Goal: Transaction & Acquisition: Purchase product/service

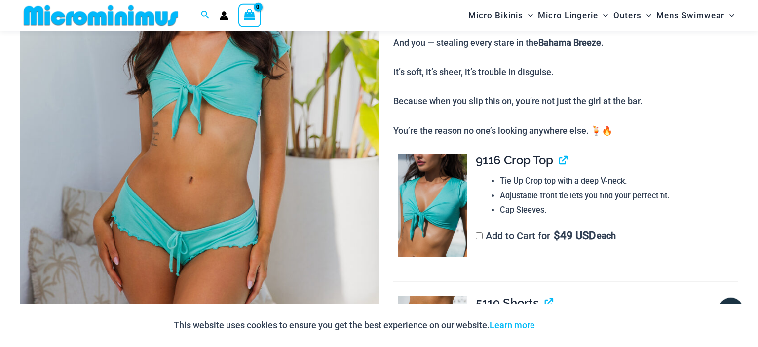
scroll to position [208, 0]
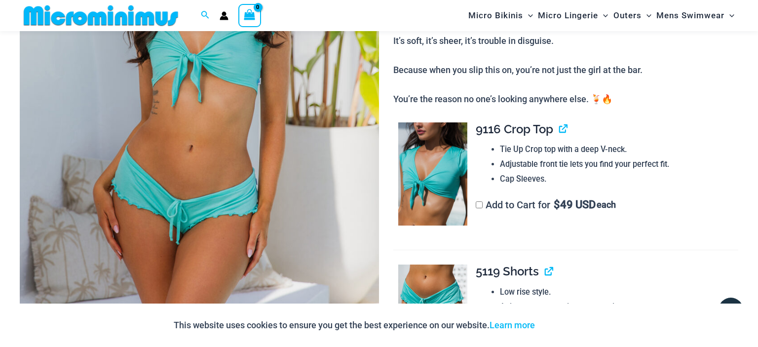
click at [478, 210] on label "Add to Cart for $ 49 USD each" at bounding box center [545, 205] width 140 height 12
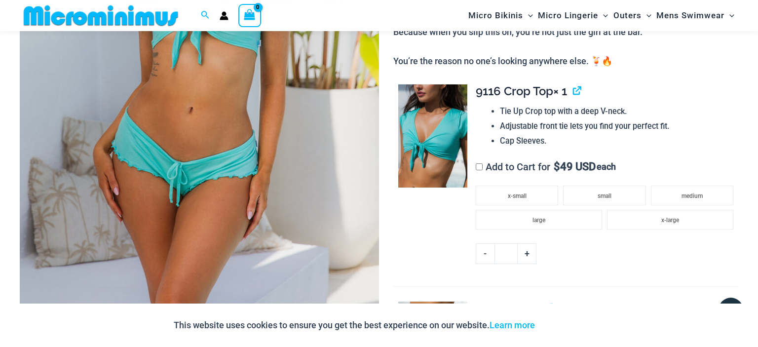
scroll to position [260, 0]
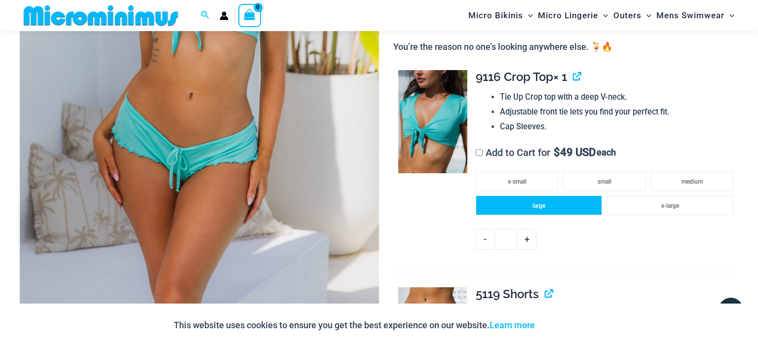
click at [567, 203] on li "large" at bounding box center [538, 205] width 126 height 20
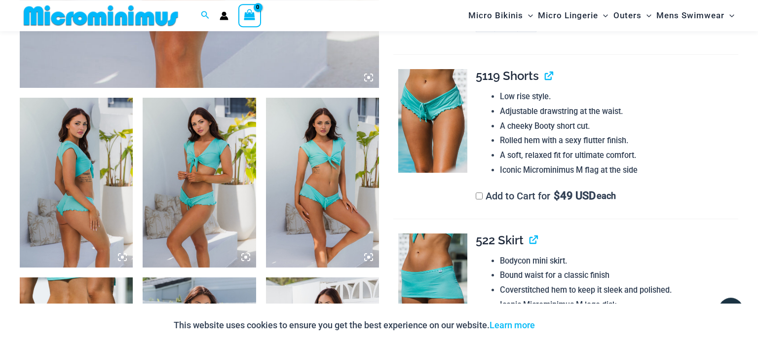
scroll to position [521, 0]
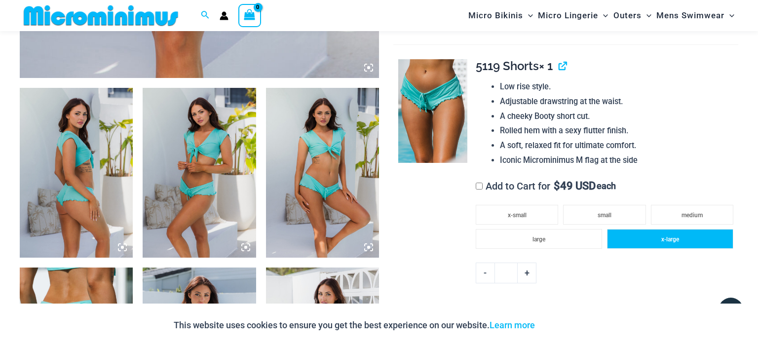
click at [641, 244] on li "x-large" at bounding box center [670, 239] width 126 height 20
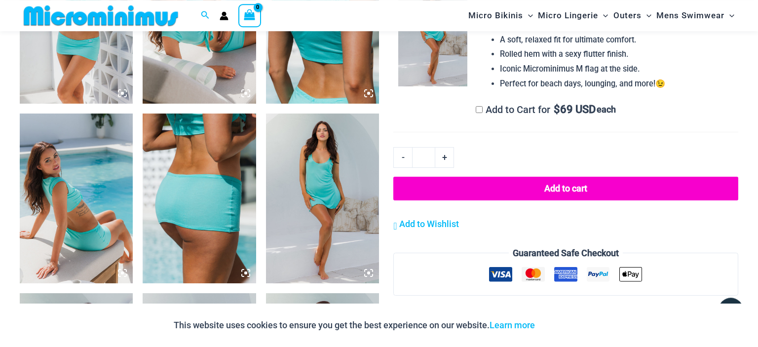
scroll to position [1042, 0]
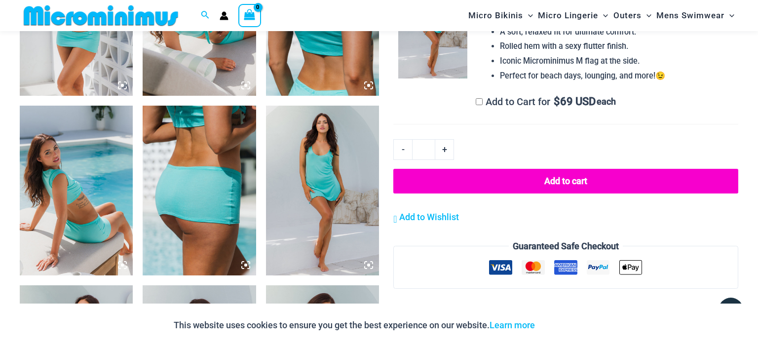
click at [574, 180] on button "Add to cart" at bounding box center [565, 181] width 345 height 25
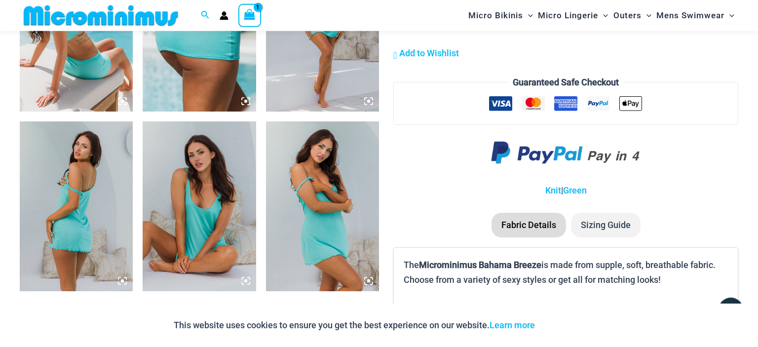
scroll to position [1209, 0]
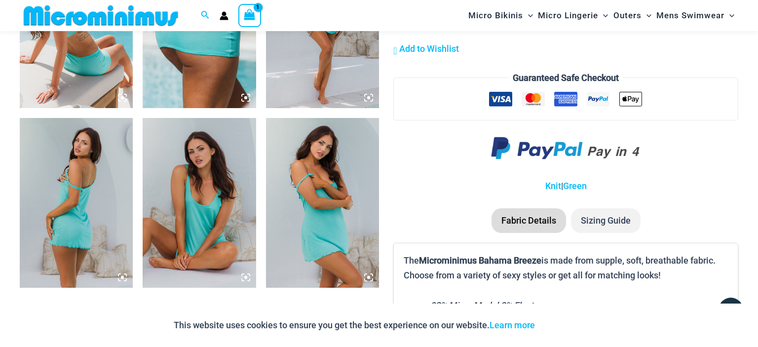
click at [575, 150] on img at bounding box center [566, 149] width 150 height 40
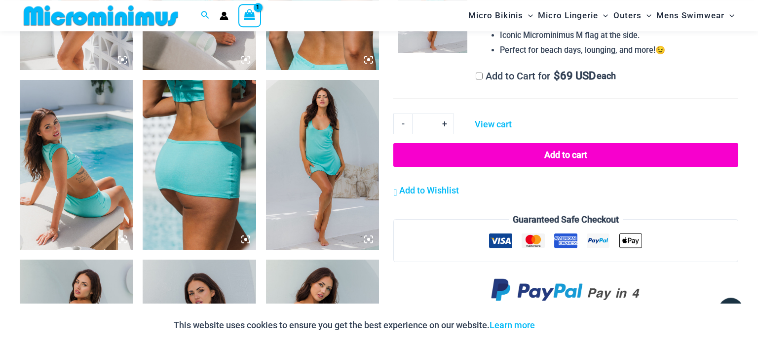
scroll to position [1094, 0]
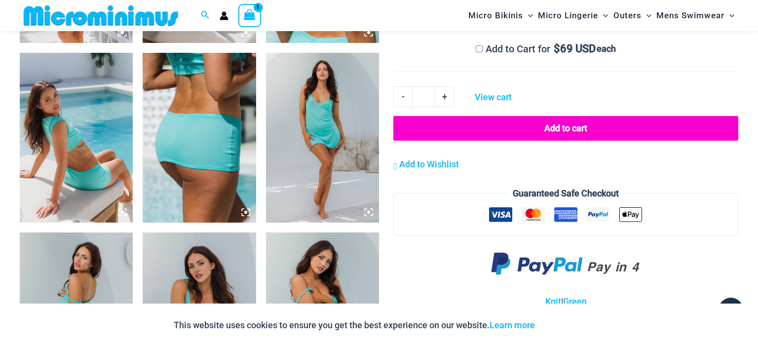
click at [574, 127] on button "Add to cart" at bounding box center [565, 128] width 345 height 25
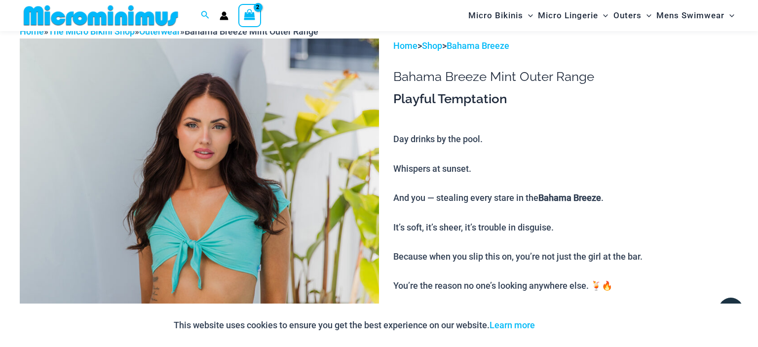
scroll to position [11, 0]
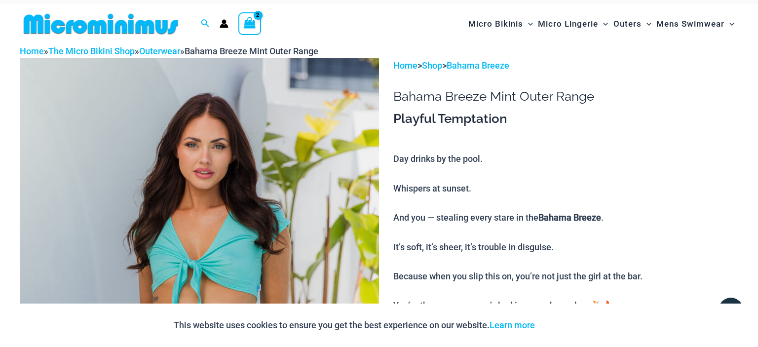
click at [250, 25] on icon "View Shopping Cart, 2 items" at bounding box center [249, 22] width 11 height 11
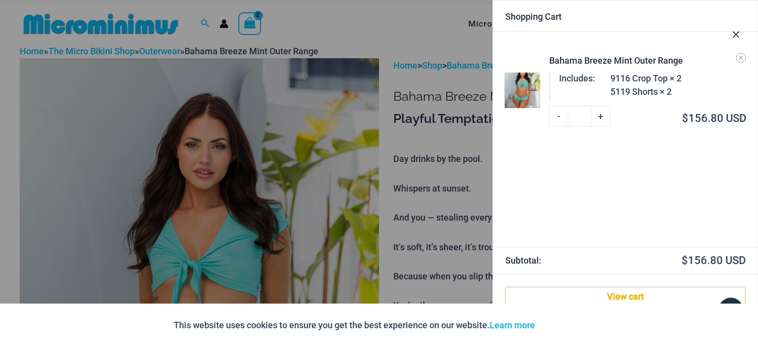
click at [560, 117] on link "-" at bounding box center [558, 116] width 19 height 21
type input "*"
click at [736, 34] on icon "Close Cart Drawer" at bounding box center [735, 34] width 11 height 11
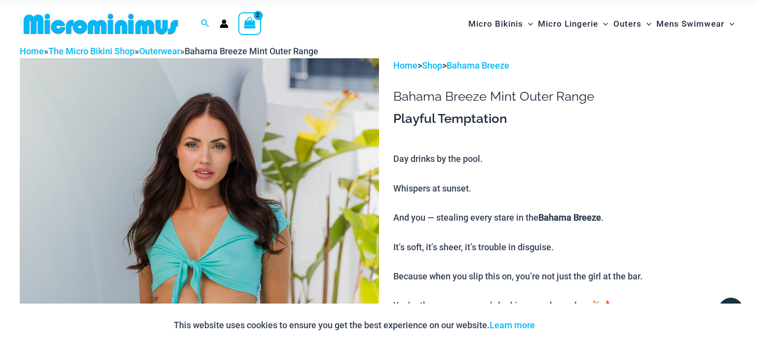
click at [254, 27] on icon "View Shopping Cart, 2 items" at bounding box center [249, 22] width 11 height 11
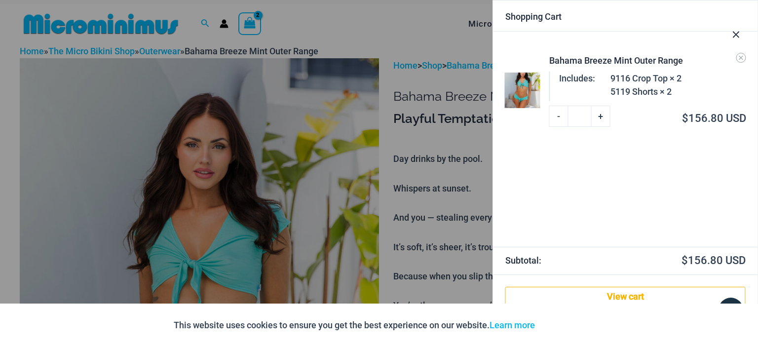
click at [559, 117] on link "-" at bounding box center [558, 116] width 19 height 21
type input "*"
click at [555, 114] on link "-" at bounding box center [558, 116] width 19 height 21
type input "*"
click at [635, 297] on link "View cart" at bounding box center [625, 297] width 240 height 20
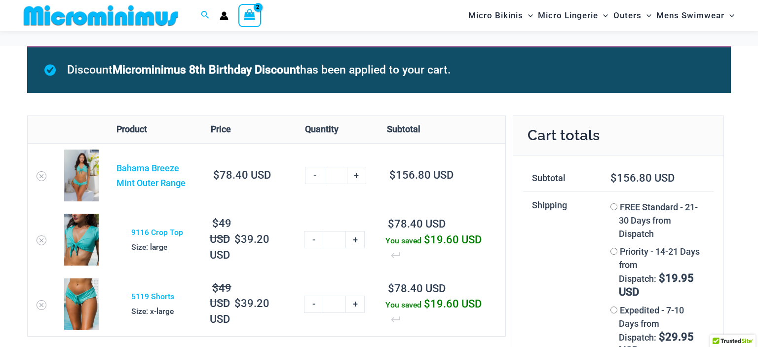
scroll to position [43, 0]
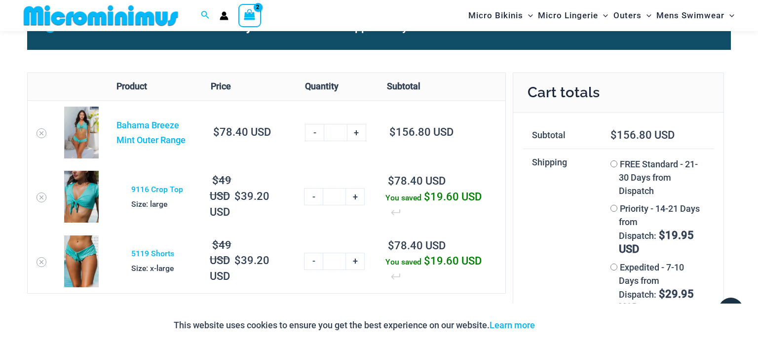
click at [314, 129] on link "-" at bounding box center [314, 132] width 19 height 17
type input "*"
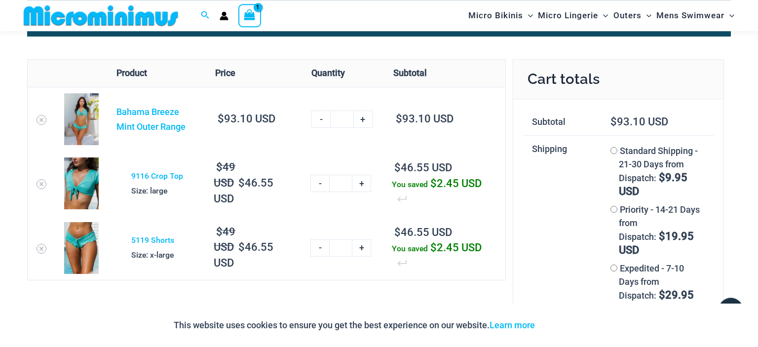
scroll to position [48, 0]
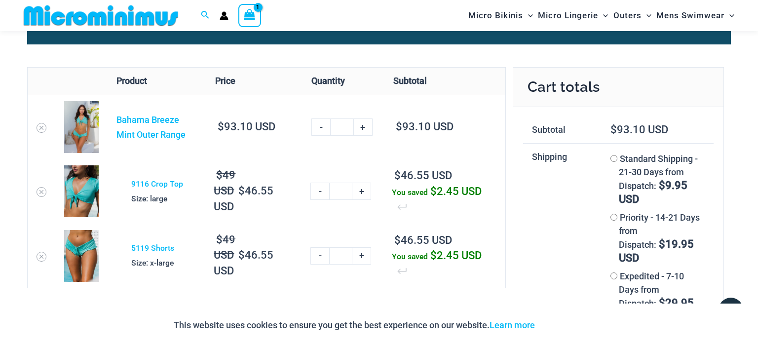
click at [319, 127] on link "-" at bounding box center [320, 126] width 19 height 17
type input "*"
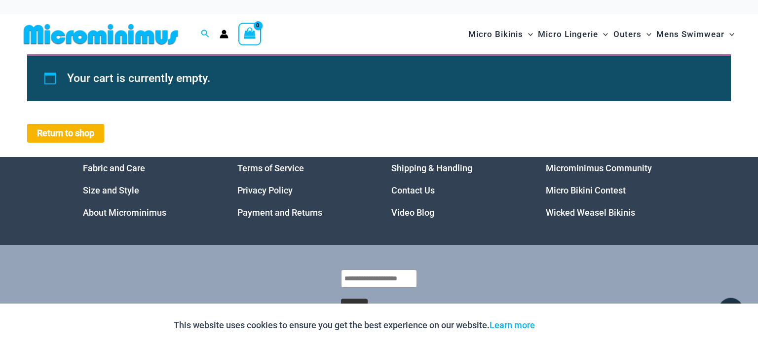
scroll to position [0, 0]
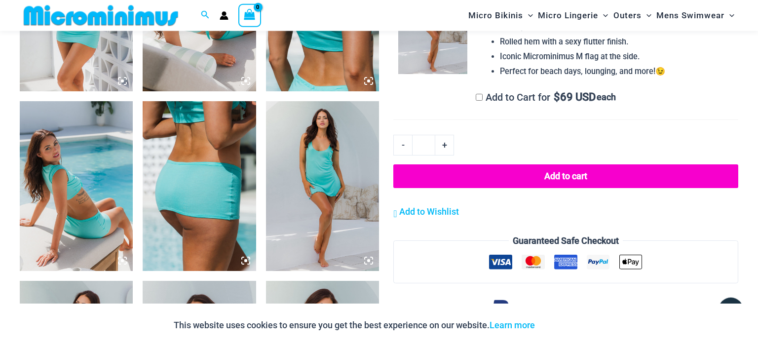
scroll to position [1049, 0]
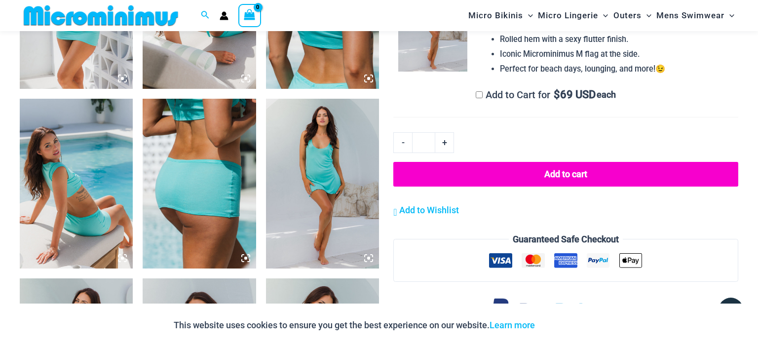
click at [555, 179] on button "Add to cart" at bounding box center [565, 174] width 345 height 25
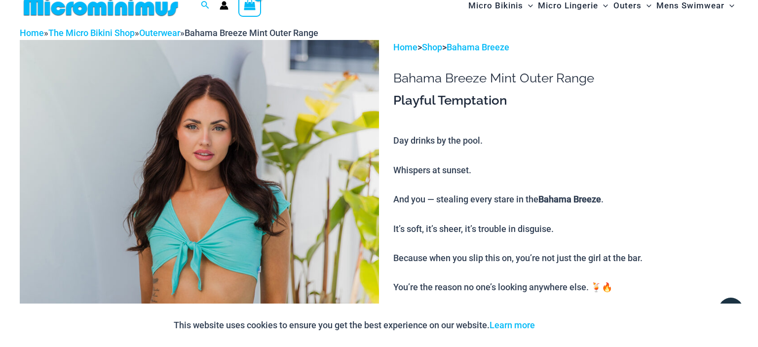
scroll to position [11, 0]
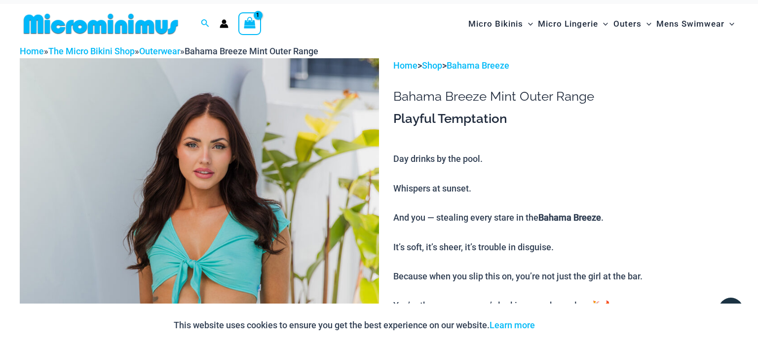
click at [249, 23] on icon "View Shopping Cart, 1 items" at bounding box center [249, 22] width 11 height 11
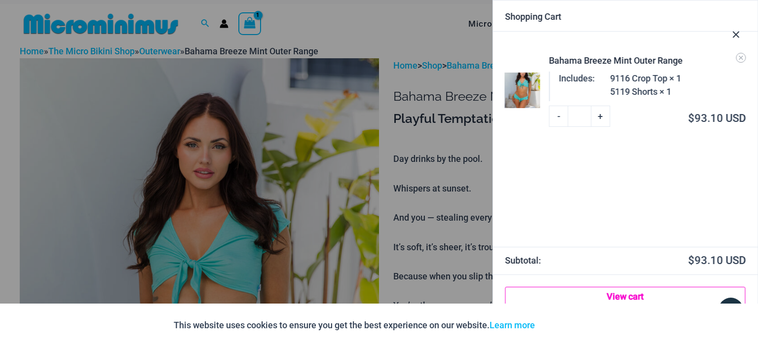
click at [619, 301] on link "View cart" at bounding box center [625, 297] width 240 height 20
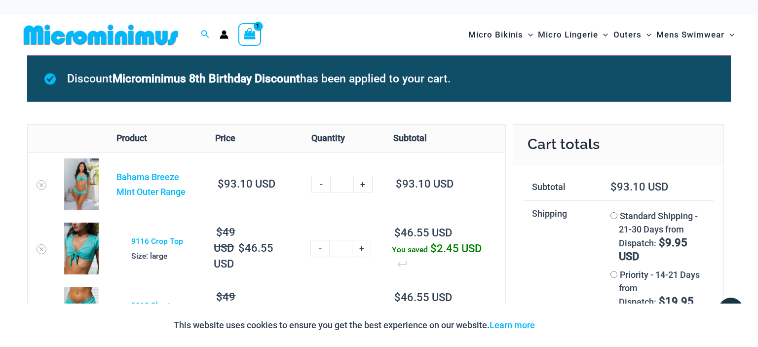
click at [734, 149] on div "Discount Microminimus 8th Birthday Discount has been applied to your cart. Remo…" at bounding box center [379, 330] width 718 height 551
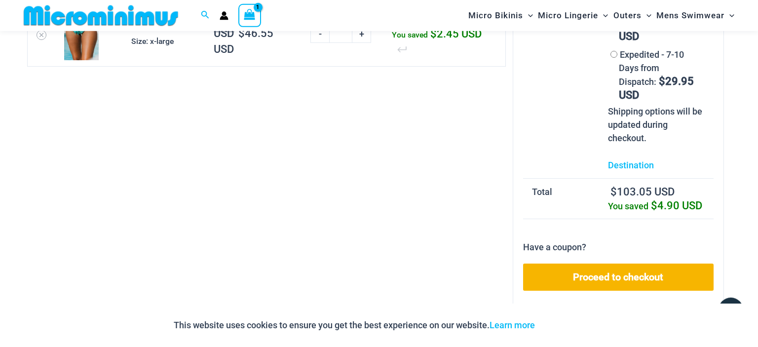
scroll to position [260, 0]
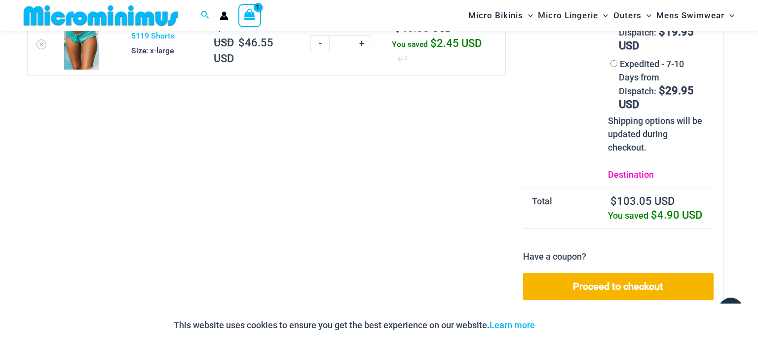
click at [633, 169] on link "Destination" at bounding box center [631, 174] width 46 height 10
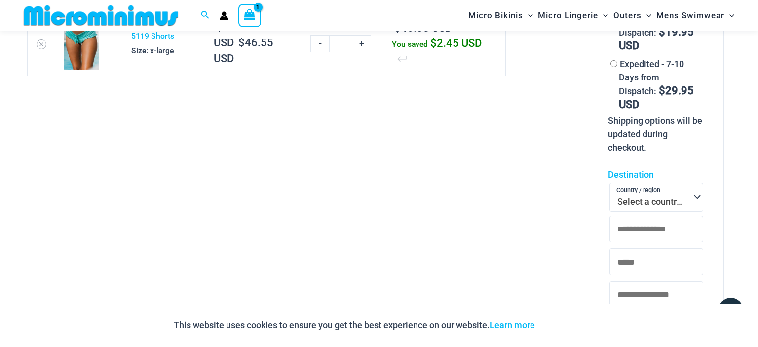
click at [696, 190] on span at bounding box center [694, 196] width 15 height 13
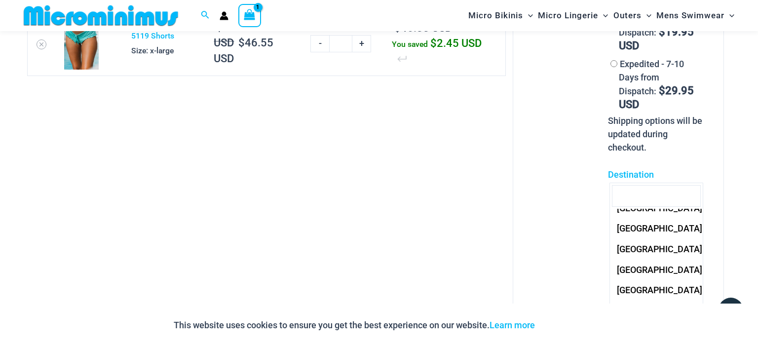
scroll to position [320, 0]
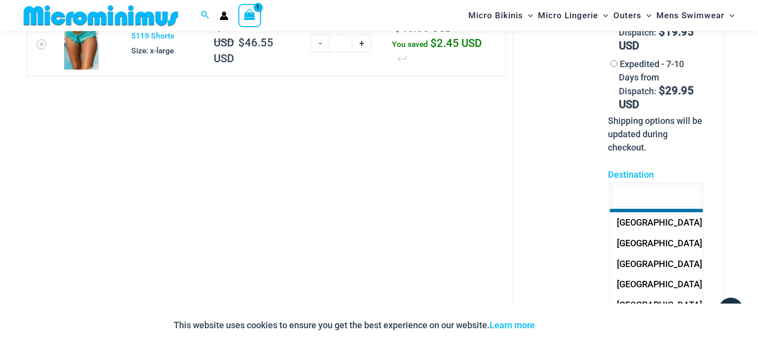
select select "**"
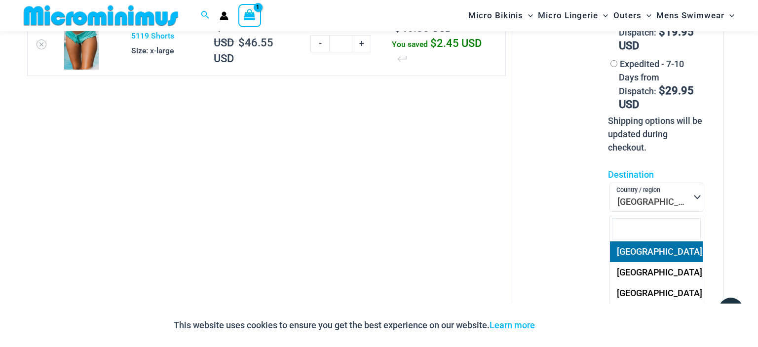
click at [695, 222] on span at bounding box center [694, 228] width 15 height 13
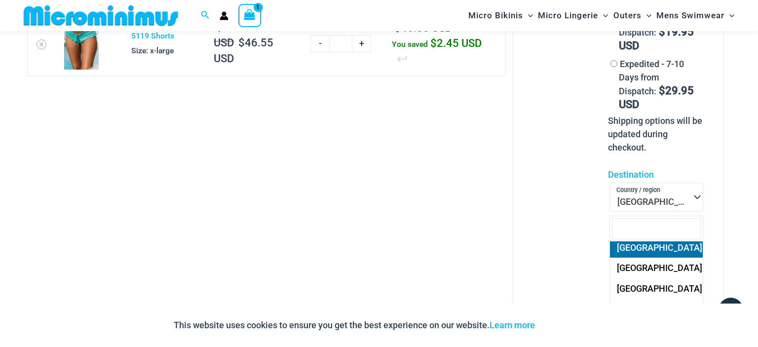
select select "***"
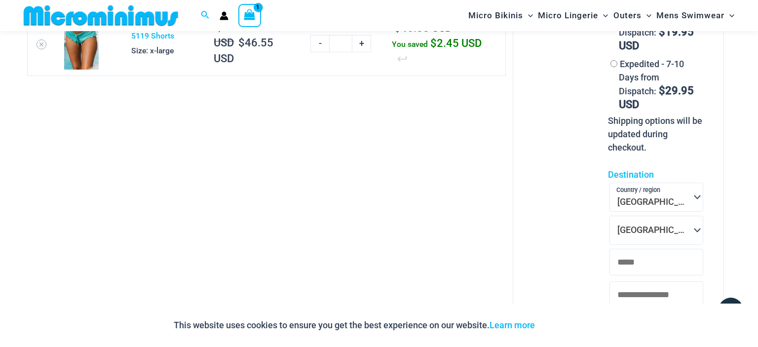
click at [646, 249] on input "Suburb *" at bounding box center [655, 262] width 93 height 27
type input "*"
type input "******"
type input "****"
click at [635, 312] on button "Update" at bounding box center [632, 321] width 48 height 19
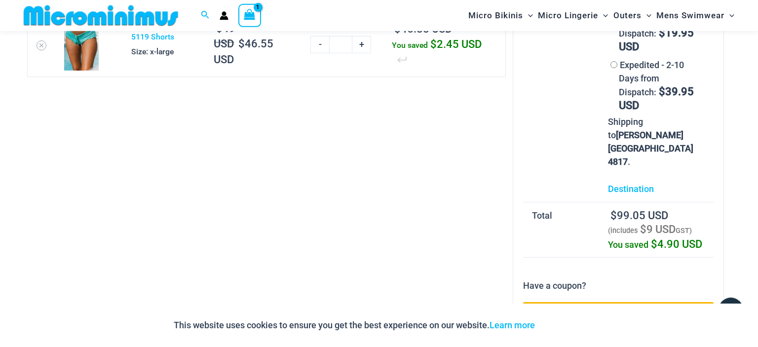
scroll to position [312, 0]
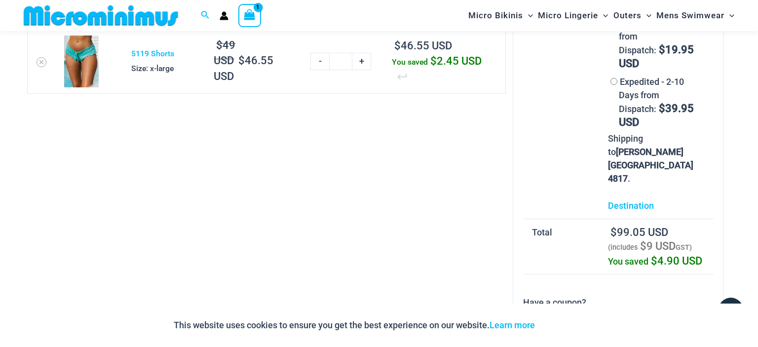
click at [618, 319] on link "Proceed to checkout" at bounding box center [618, 333] width 190 height 28
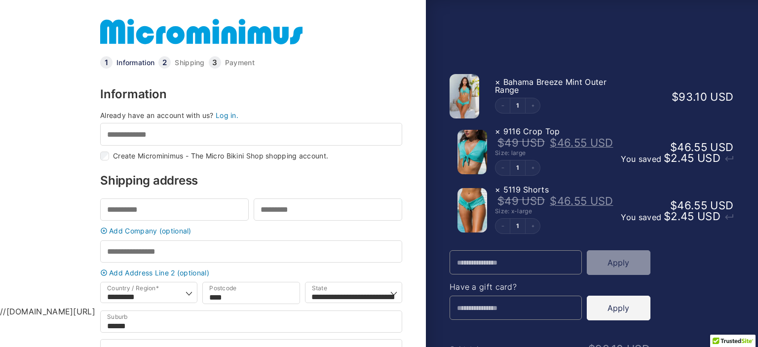
select select "***"
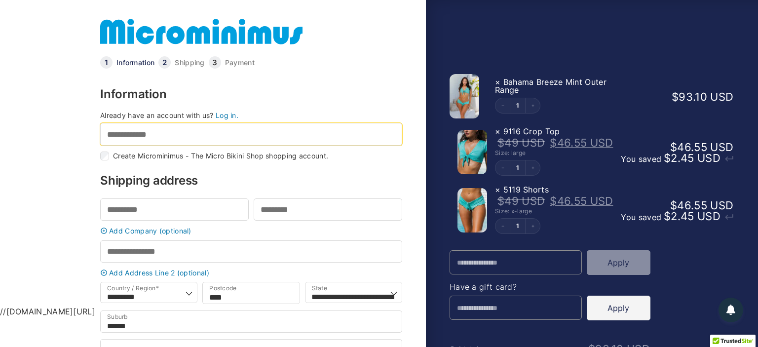
click at [175, 142] on input "Email address *" at bounding box center [251, 134] width 302 height 22
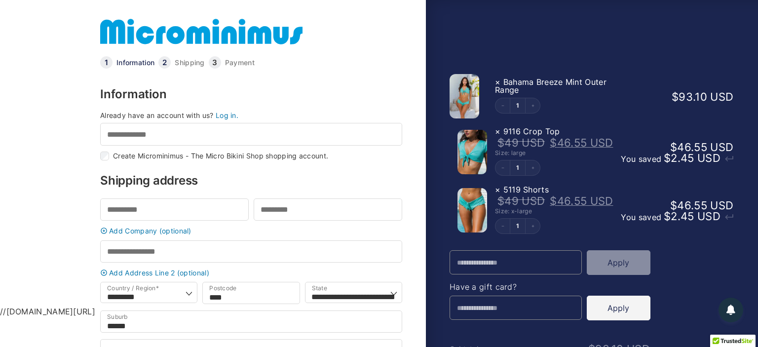
click at [228, 117] on link "Log in." at bounding box center [227, 115] width 23 height 8
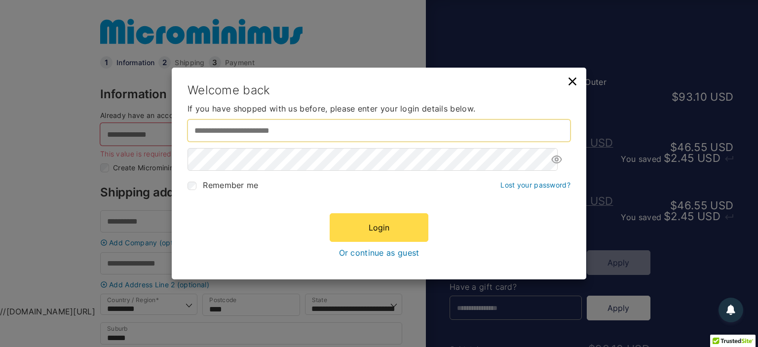
click at [258, 136] on input "Username or email address *" at bounding box center [378, 130] width 383 height 22
type input "**********"
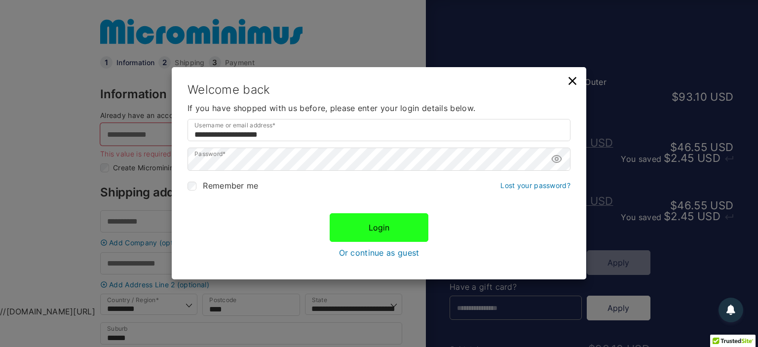
click at [380, 232] on button "Login" at bounding box center [378, 227] width 99 height 29
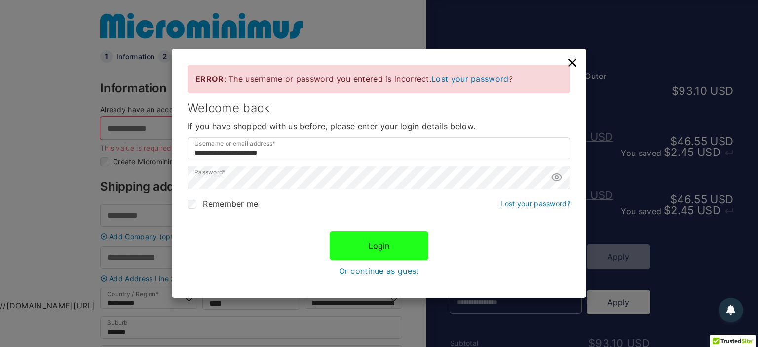
scroll to position [7, 0]
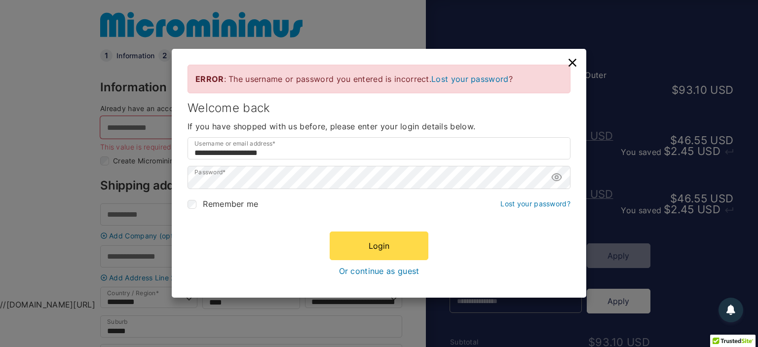
click at [574, 63] on icon at bounding box center [572, 63] width 14 height 14
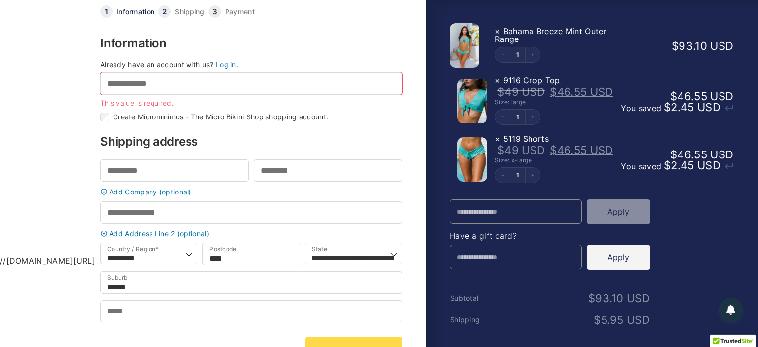
scroll to position [52, 0]
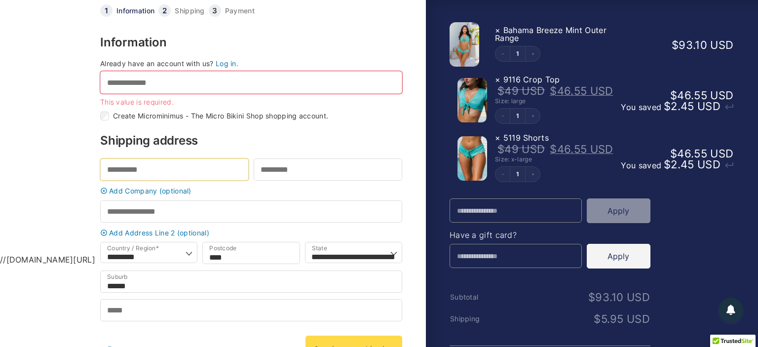
click at [129, 166] on input "First name *" at bounding box center [174, 169] width 148 height 22
type input "**"
type input "**********"
type input "*****"
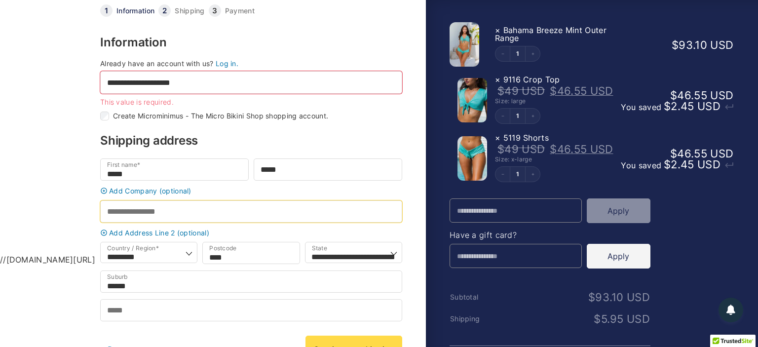
type input "**********"
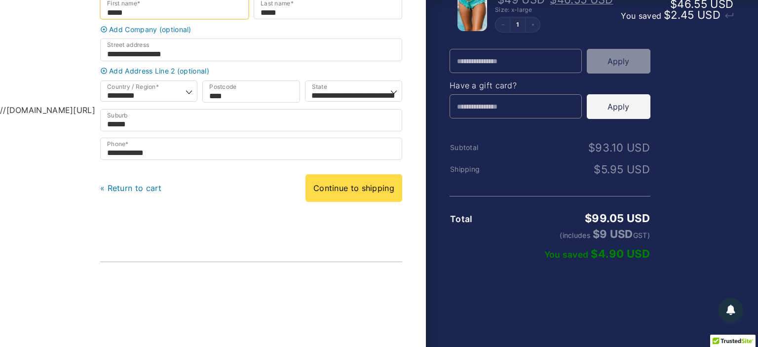
scroll to position [208, 0]
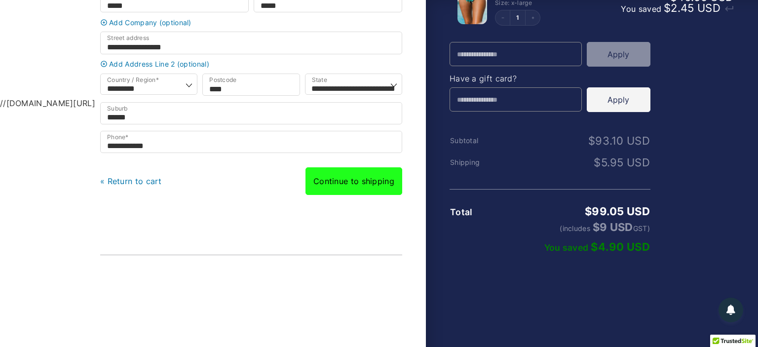
click at [337, 190] on link "Continue to shipping" at bounding box center [353, 181] width 97 height 28
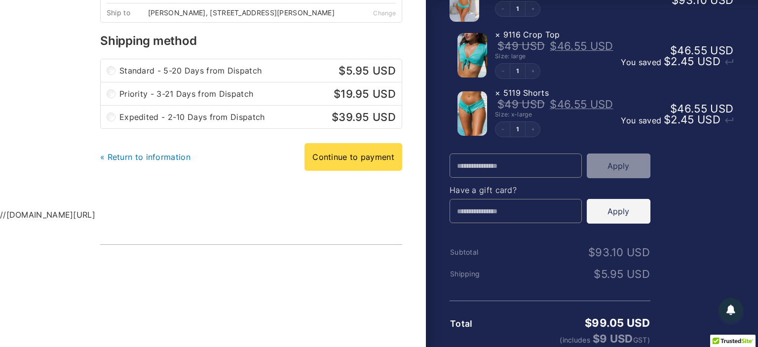
scroll to position [104, 0]
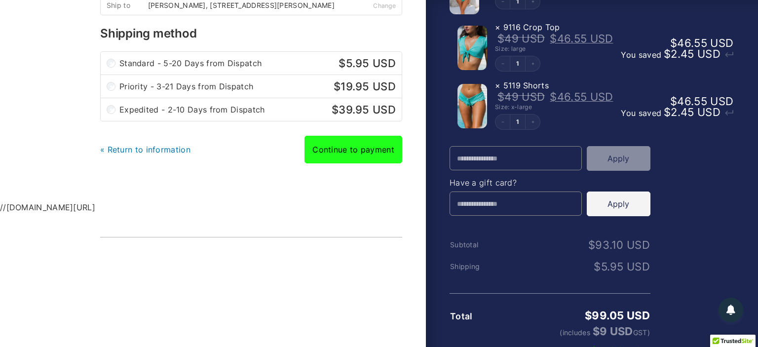
click at [362, 153] on link "Continue to payment" at bounding box center [353, 150] width 98 height 28
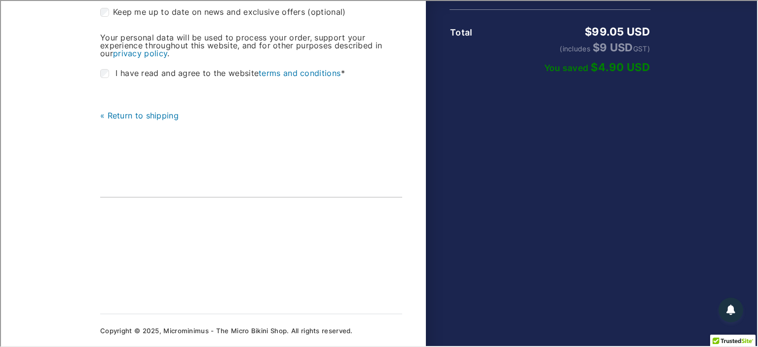
scroll to position [359, 0]
